Goal: Book appointment/travel/reservation

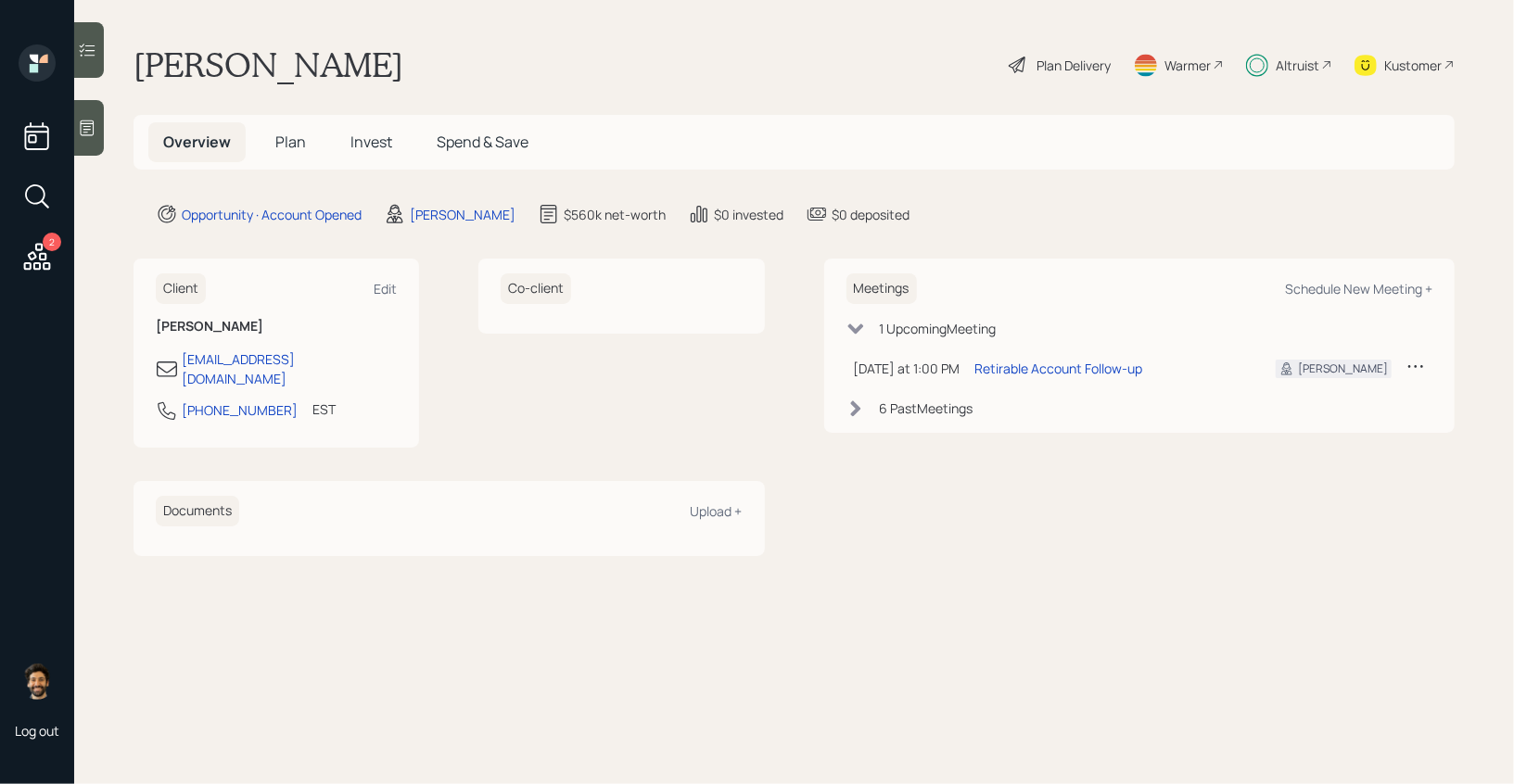
click at [1284, 65] on div "Altruist" at bounding box center [1298, 66] width 44 height 20
click at [1292, 81] on div "Altruist" at bounding box center [1289, 65] width 86 height 41
click at [359, 148] on span "Invest" at bounding box center [372, 141] width 42 height 20
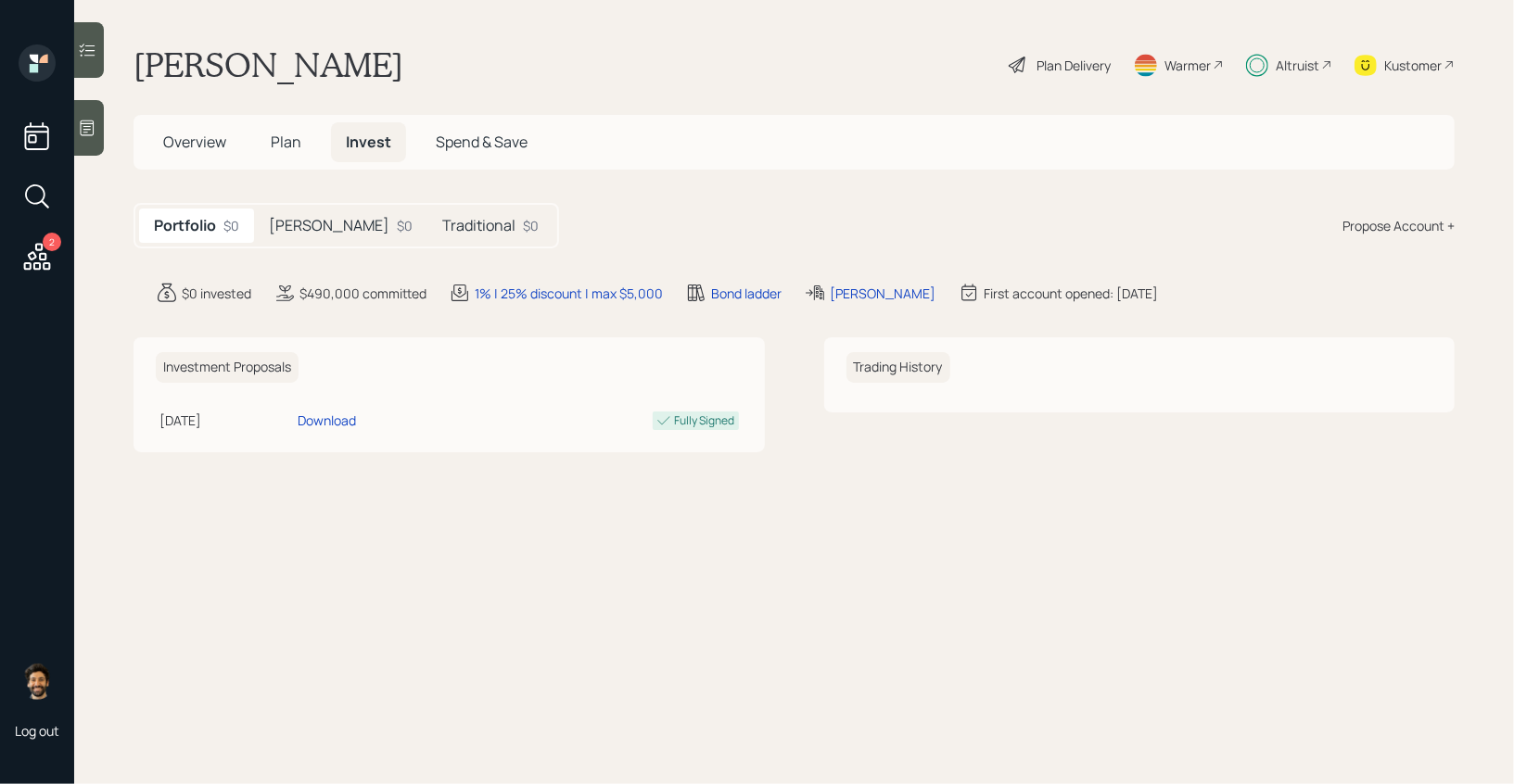
click at [397, 217] on div "$0" at bounding box center [405, 226] width 16 height 20
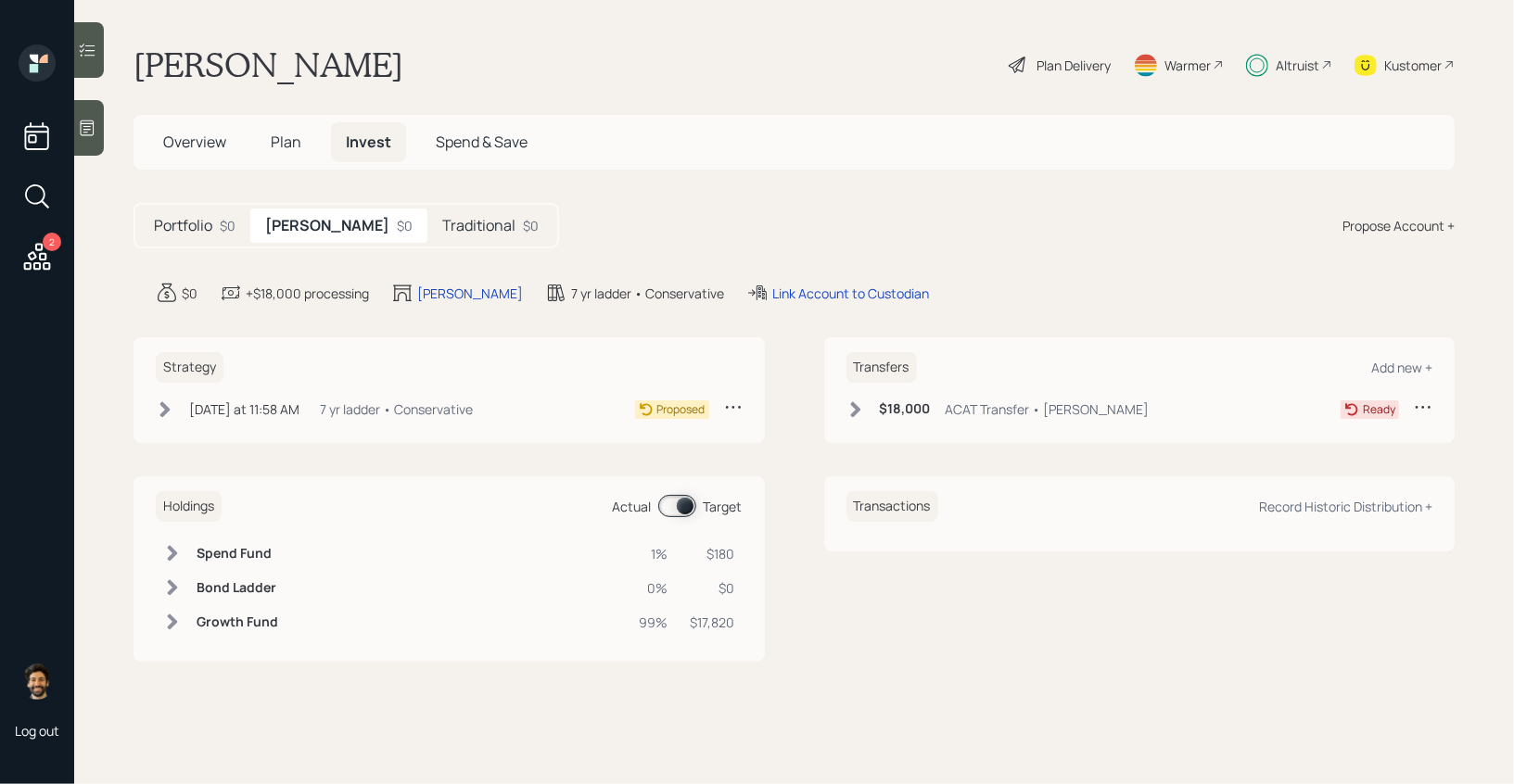
click at [443, 229] on h5 "Traditional" at bounding box center [478, 226] width 73 height 18
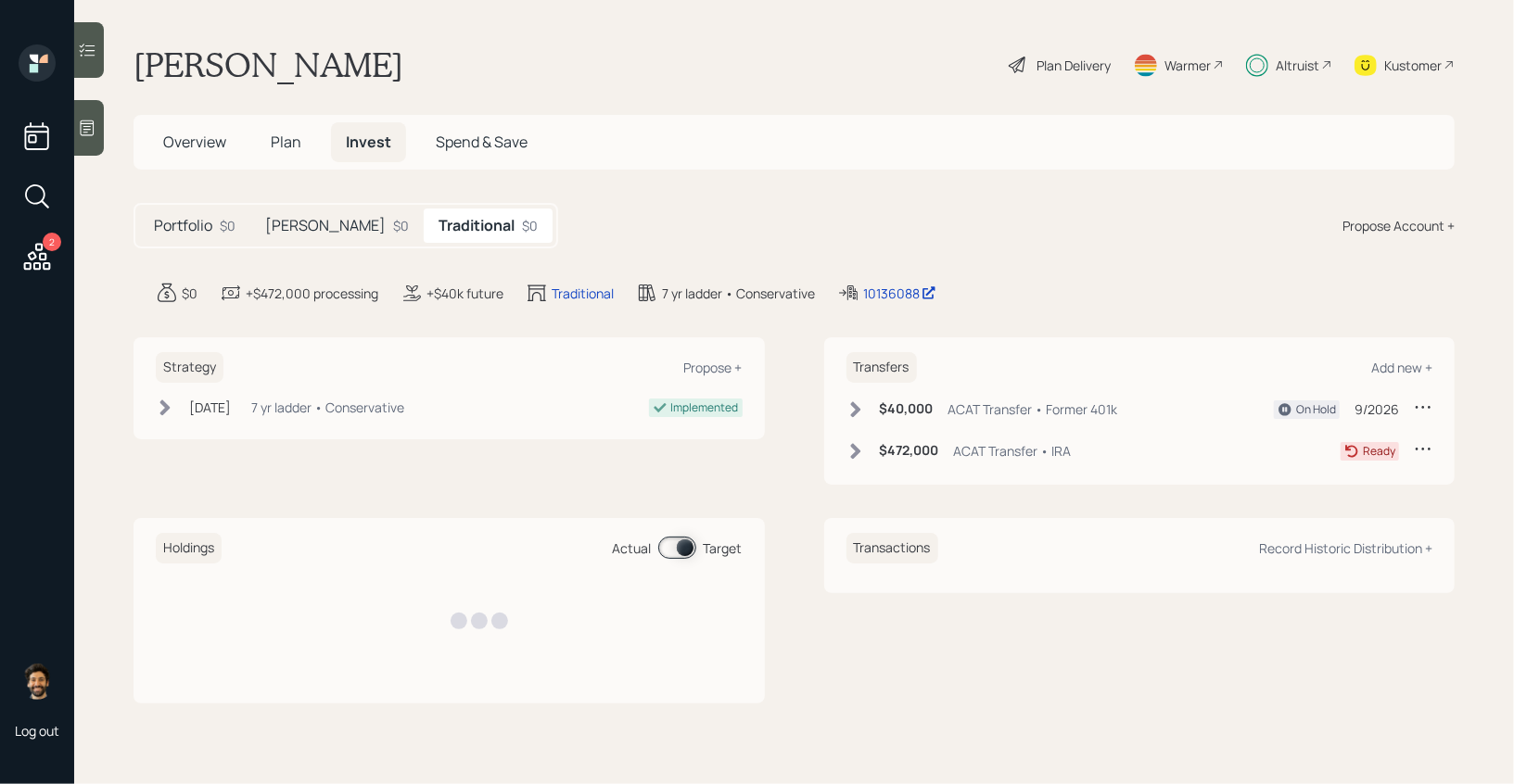
click at [304, 226] on div "Roth $0" at bounding box center [337, 225] width 173 height 34
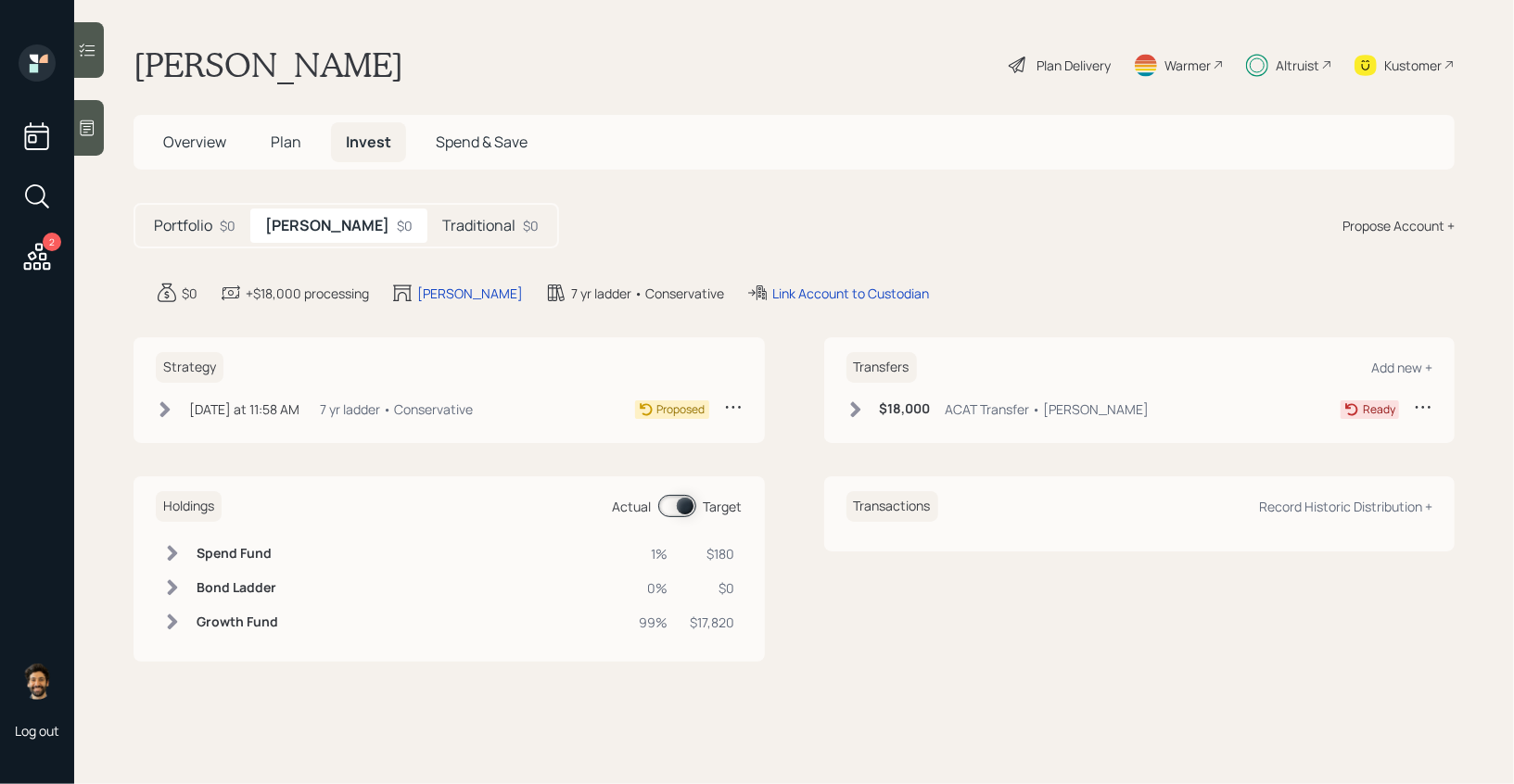
click at [443, 229] on h5 "Traditional" at bounding box center [478, 226] width 73 height 18
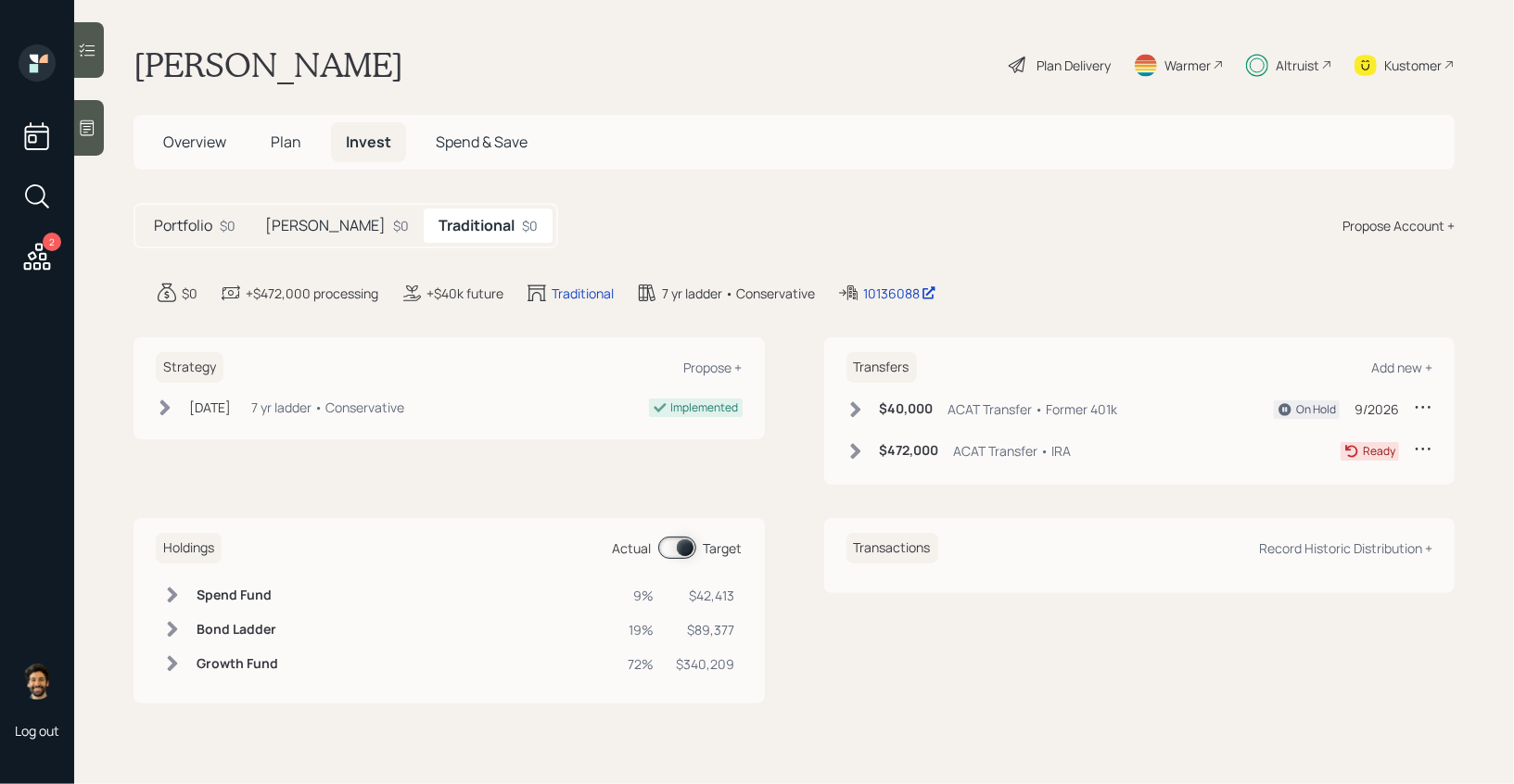
click at [271, 134] on span "Plan" at bounding box center [286, 141] width 31 height 20
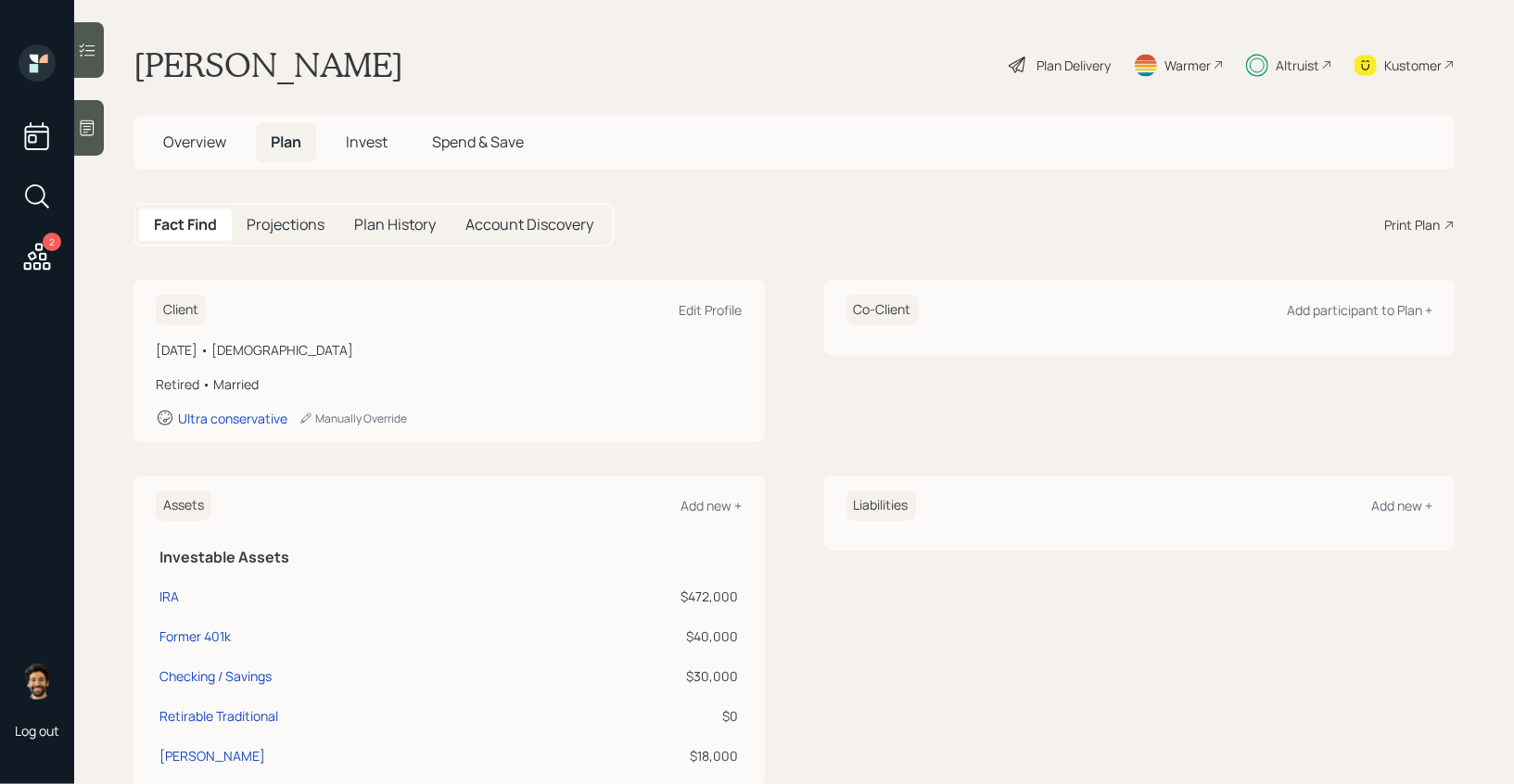
click at [206, 148] on span "Overview" at bounding box center [194, 141] width 63 height 20
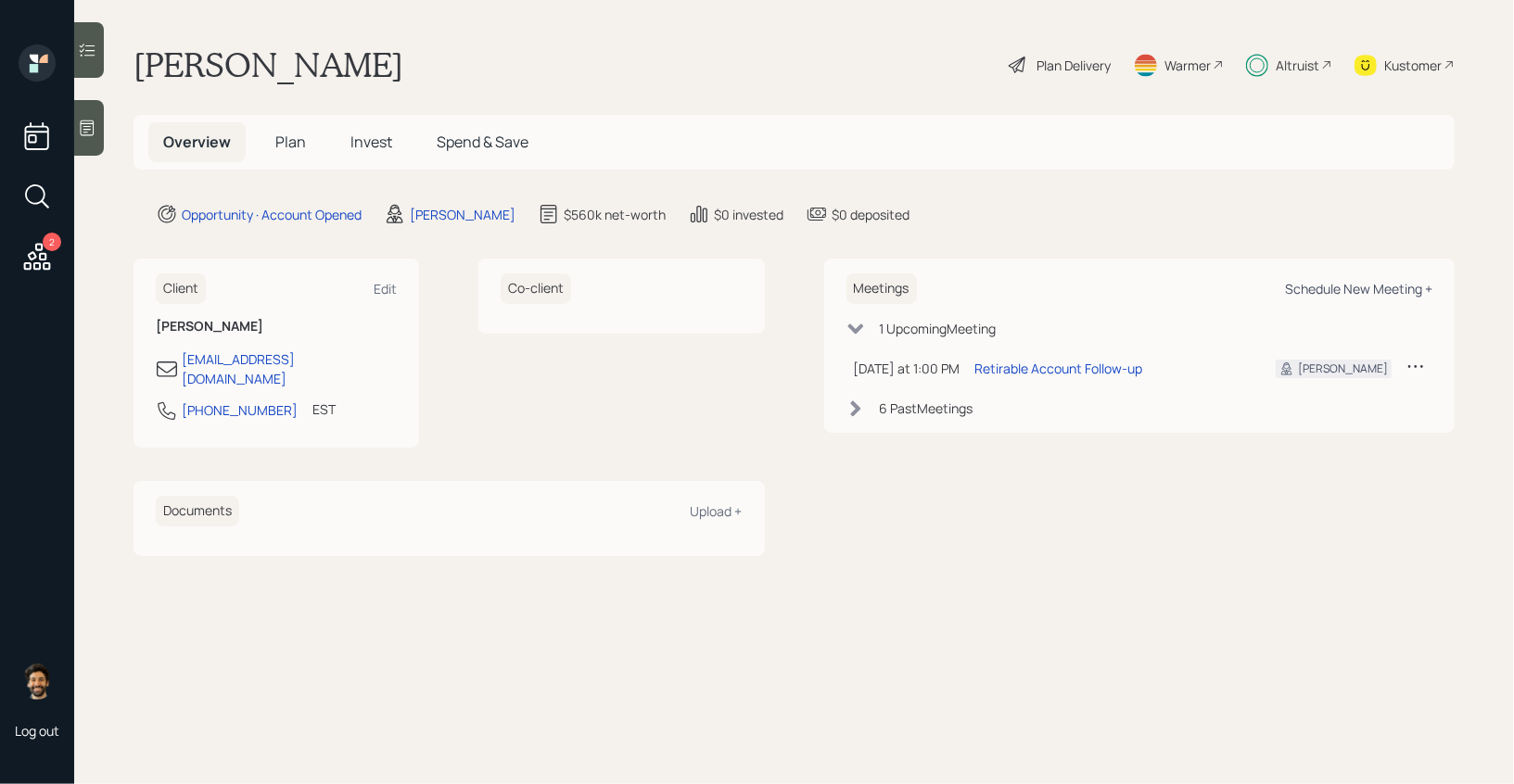
click at [1357, 286] on div "Schedule New Meeting +" at bounding box center [1359, 289] width 148 height 18
select select "f14b762f-c7c2-4b89-9227-8fa891345eea"
